Goal: Task Accomplishment & Management: Manage account settings

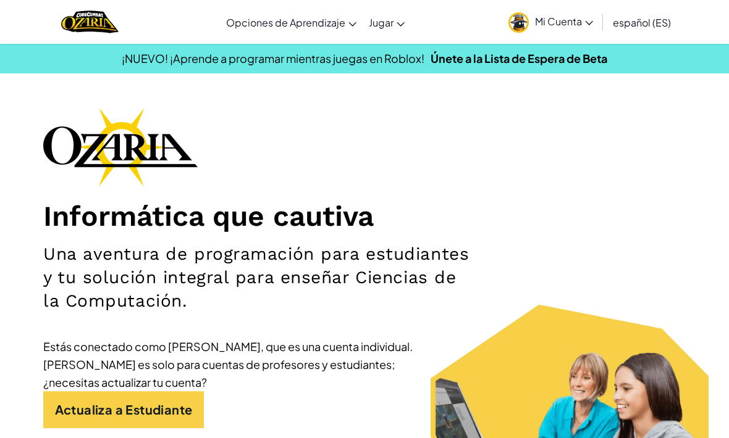
click at [587, 23] on icon at bounding box center [588, 23] width 7 height 4
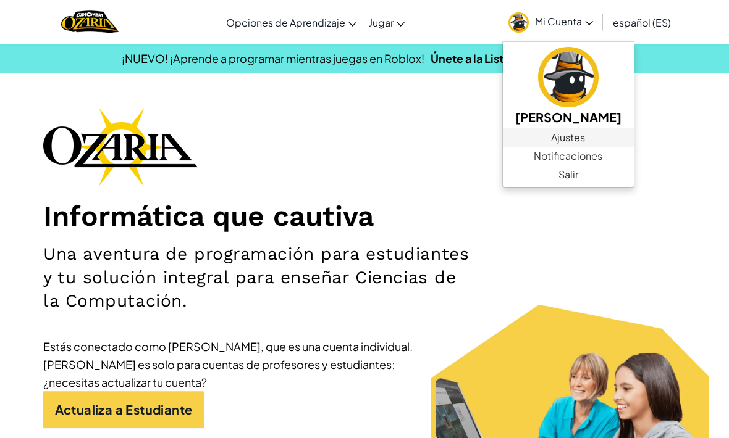
click at [561, 130] on link "Ajustes" at bounding box center [568, 137] width 131 height 19
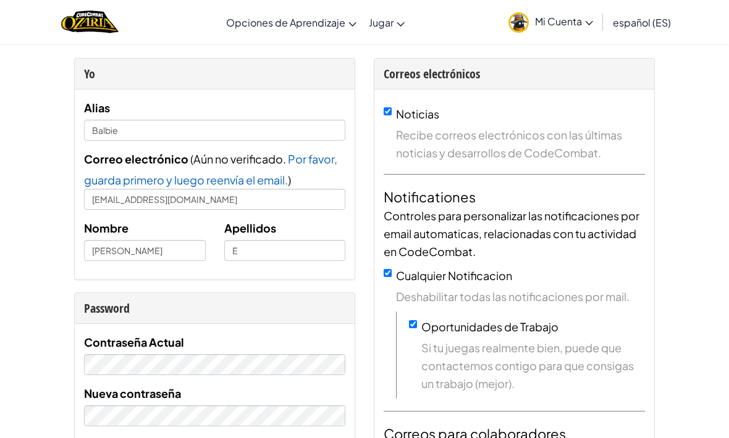
scroll to position [36, 0]
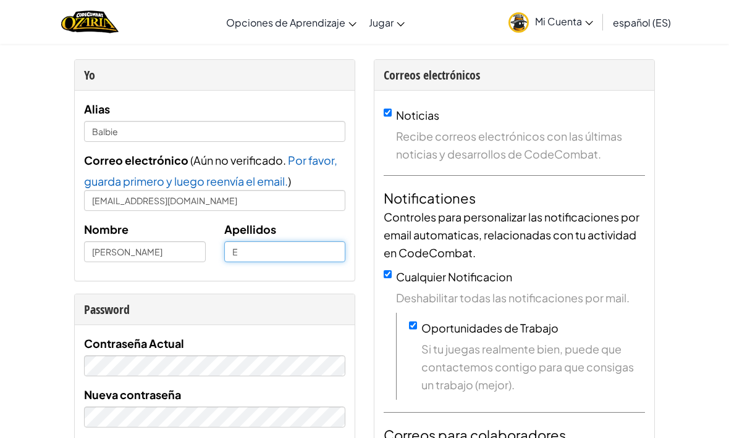
click at [284, 260] on input "E" at bounding box center [285, 251] width 122 height 21
type input "[PERSON_NAME]"
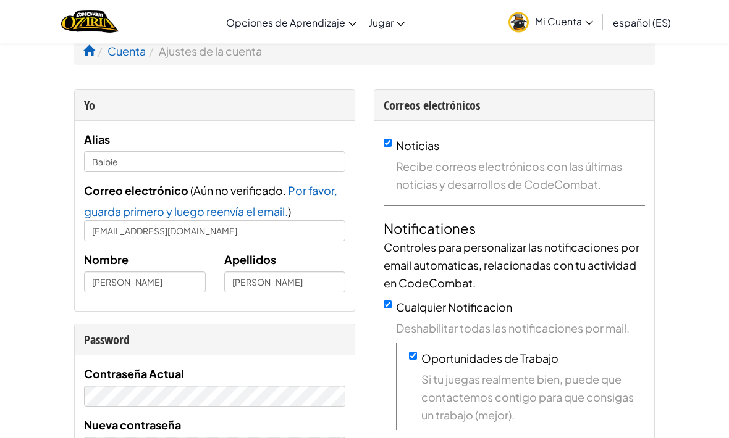
scroll to position [0, 0]
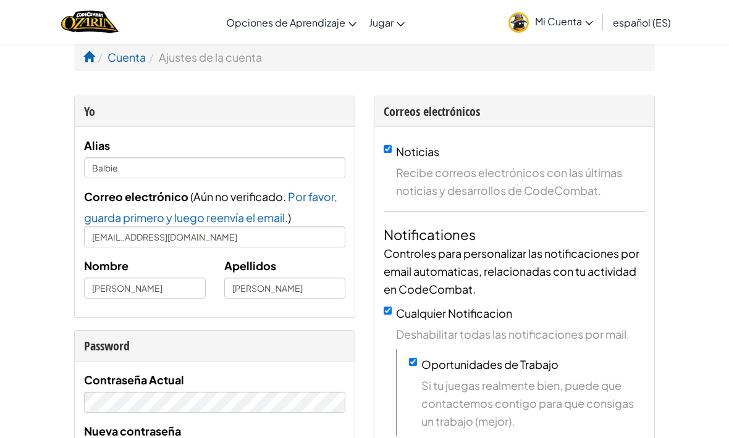
click at [574, 15] on span "Mi Cuenta" at bounding box center [564, 21] width 58 height 13
